Goal: Information Seeking & Learning: Understand process/instructions

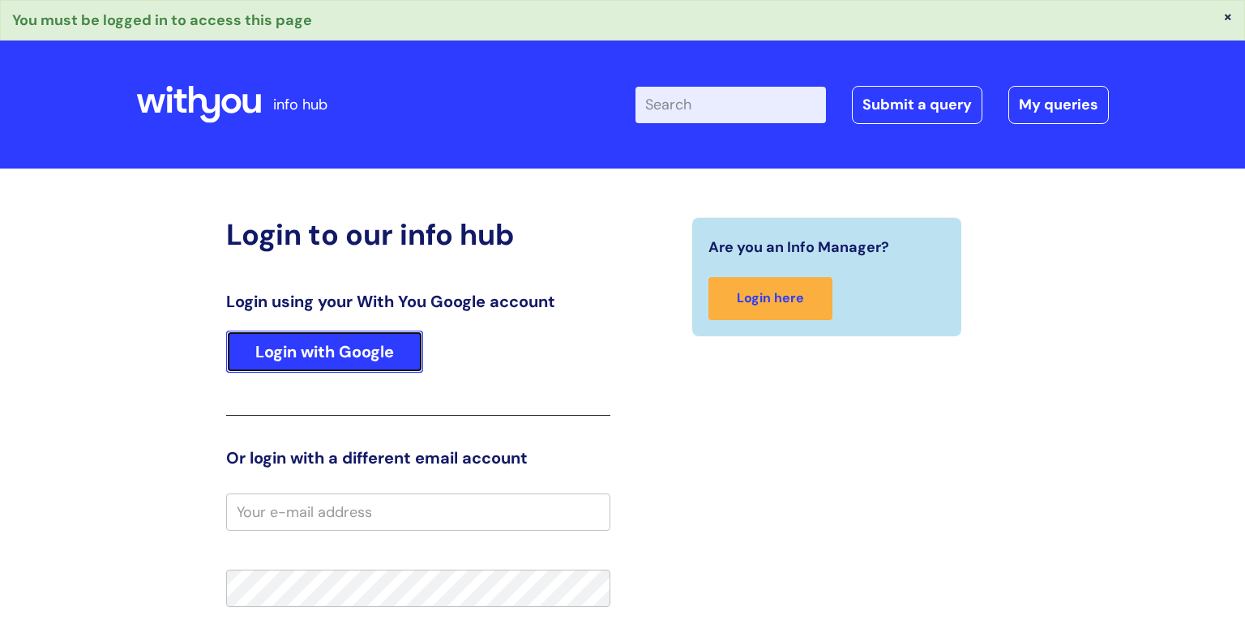
drag, startPoint x: 370, startPoint y: 362, endPoint x: 396, endPoint y: 358, distance: 26.4
click at [371, 362] on link "Login with Google" at bounding box center [324, 352] width 197 height 42
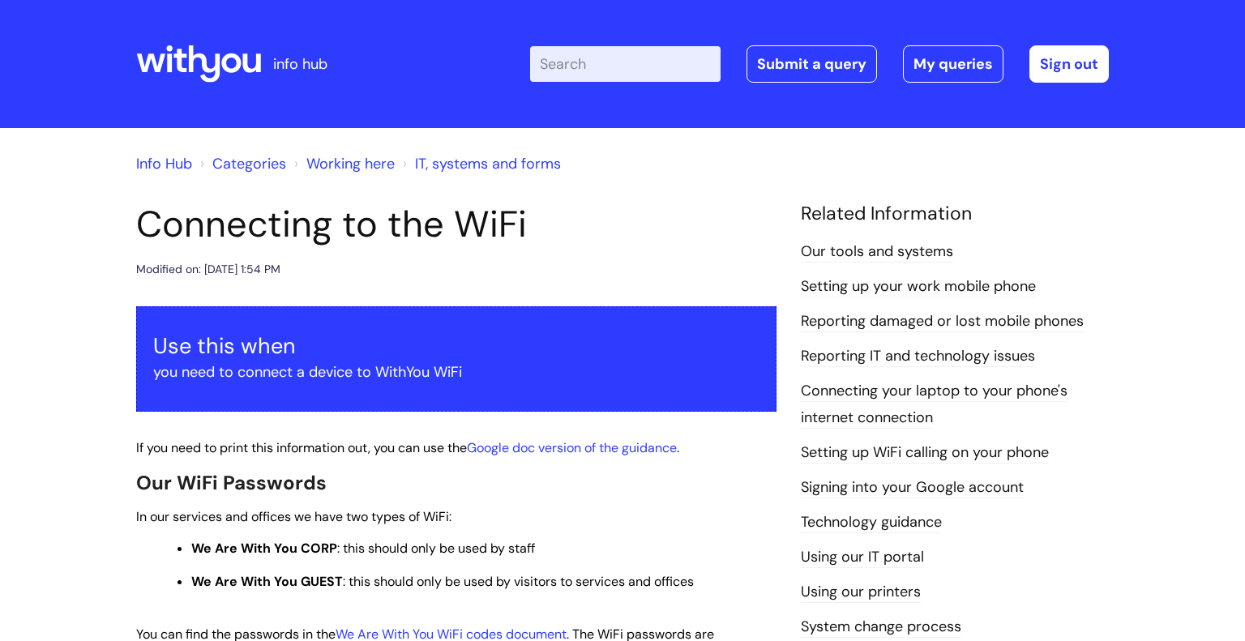
drag, startPoint x: 535, startPoint y: 218, endPoint x: 153, endPoint y: 206, distance: 382.0
click at [153, 206] on h1 "Connecting to the WiFi" at bounding box center [456, 225] width 640 height 44
click at [152, 205] on h1 "Connecting to the WiFi" at bounding box center [456, 225] width 640 height 44
drag, startPoint x: 143, startPoint y: 210, endPoint x: 535, endPoint y: 239, distance: 393.5
click at [524, 239] on h1 "Connecting to the WiFi" at bounding box center [456, 225] width 640 height 44
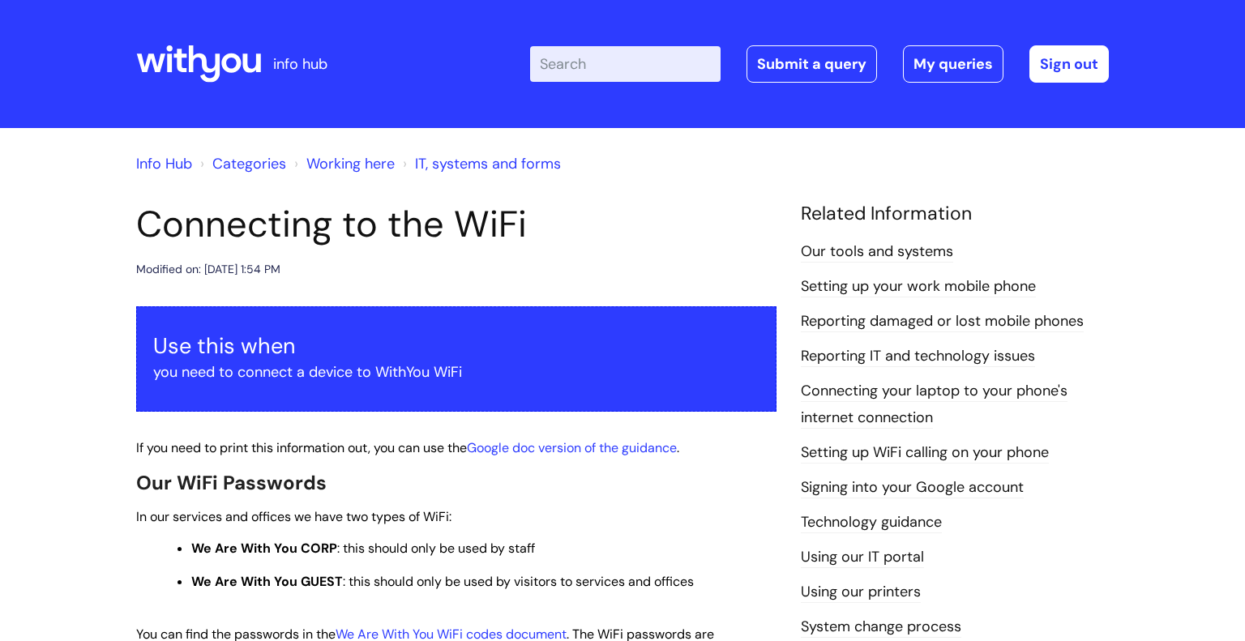
click at [545, 239] on h1 "Connecting to the WiFi" at bounding box center [456, 225] width 640 height 44
